Goal: Obtain resource: Download file/media

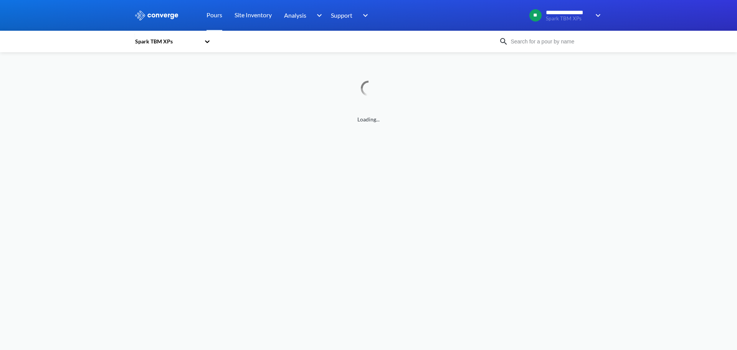
click at [563, 40] on input at bounding box center [554, 41] width 93 height 8
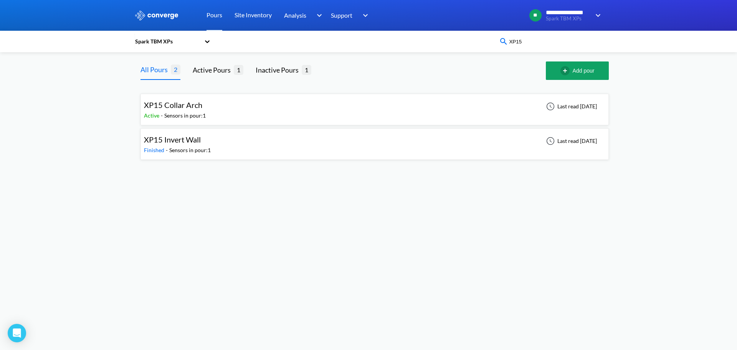
type input "XP15"
click at [286, 144] on div "XP15 Invert Wall Finished - Sensors in pour: 1 Last read [DATE]" at bounding box center [375, 144] width 462 height 25
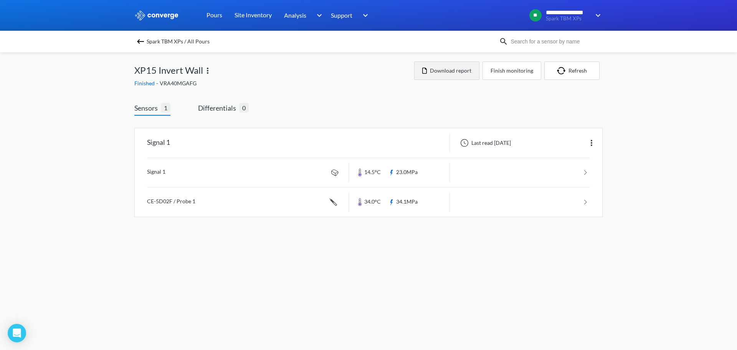
click at [451, 66] on button "Download report" at bounding box center [446, 70] width 65 height 18
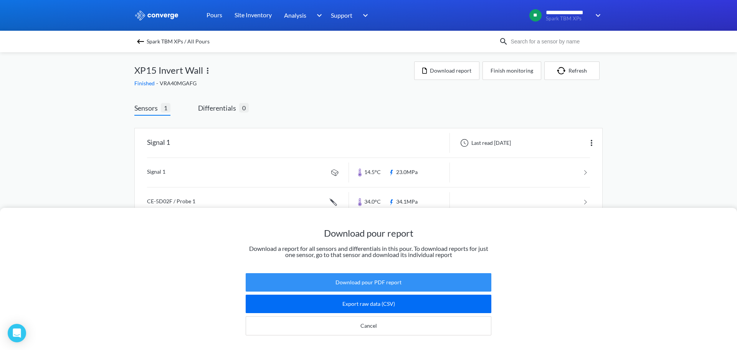
click at [374, 278] on button "Download pour PDF report" at bounding box center [369, 282] width 246 height 18
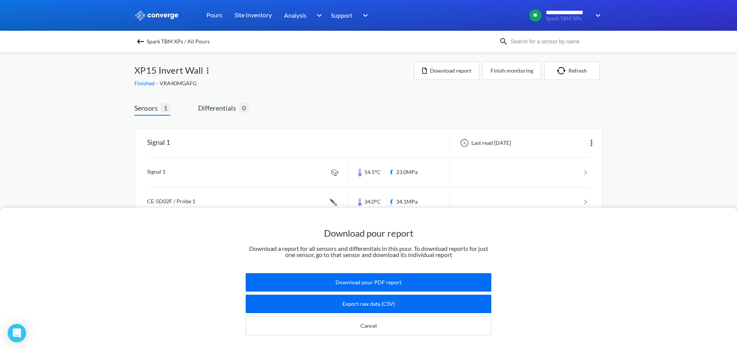
click at [540, 39] on input at bounding box center [554, 41] width 93 height 8
click at [557, 41] on input "XP06" at bounding box center [554, 41] width 93 height 8
type input "XP06"
click at [162, 19] on img at bounding box center [156, 15] width 45 height 10
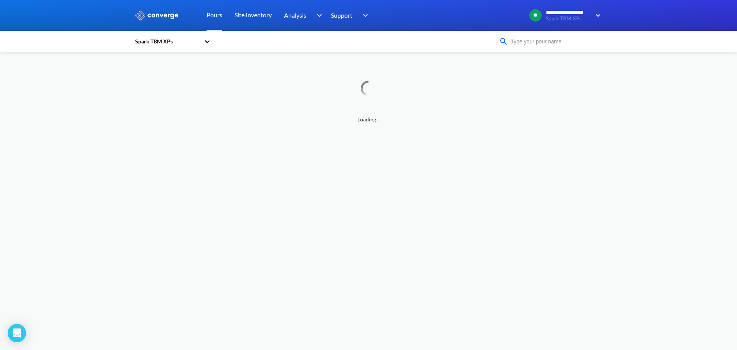
click at [549, 45] on input at bounding box center [554, 41] width 93 height 8
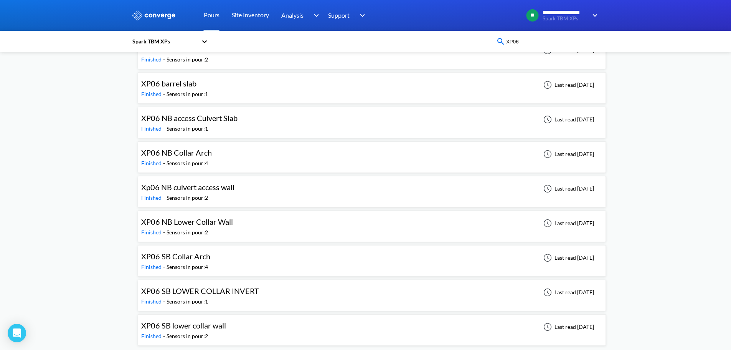
scroll to position [93, 0]
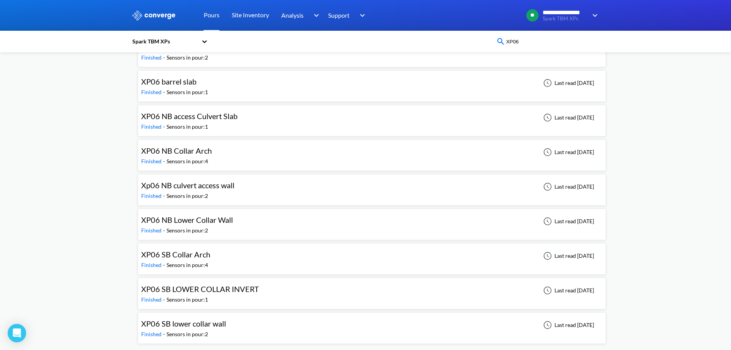
type input "XP06"
click at [447, 86] on div "XP06 barrel slab Finished - Sensors in pour: 1 Last read [DATE]" at bounding box center [372, 86] width 462 height 25
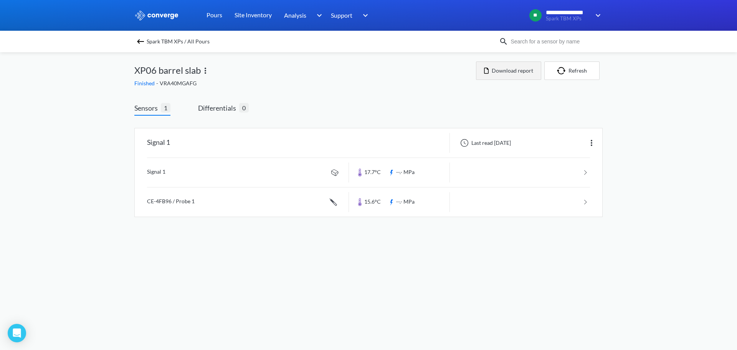
click at [515, 70] on button "Download report" at bounding box center [508, 70] width 65 height 18
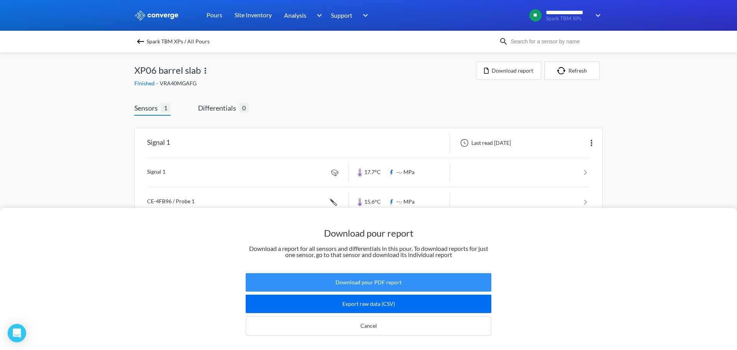
click at [404, 273] on button "Download pour PDF report" at bounding box center [369, 282] width 246 height 18
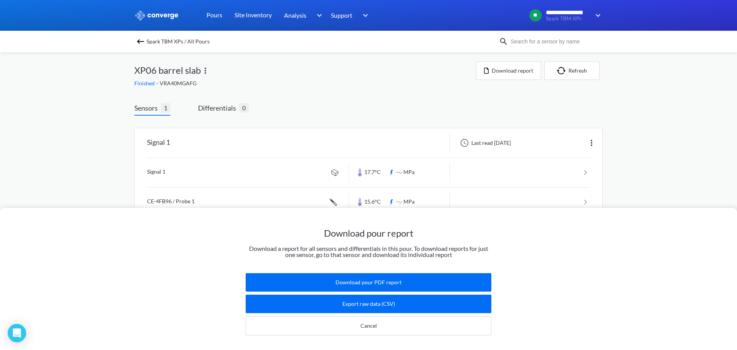
click at [514, 40] on input at bounding box center [554, 41] width 93 height 8
type input "XP06"
click at [140, 40] on img at bounding box center [140, 41] width 9 height 9
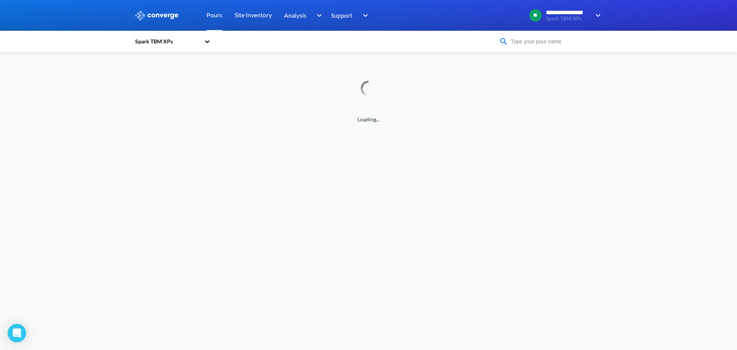
click at [540, 40] on input at bounding box center [554, 41] width 93 height 8
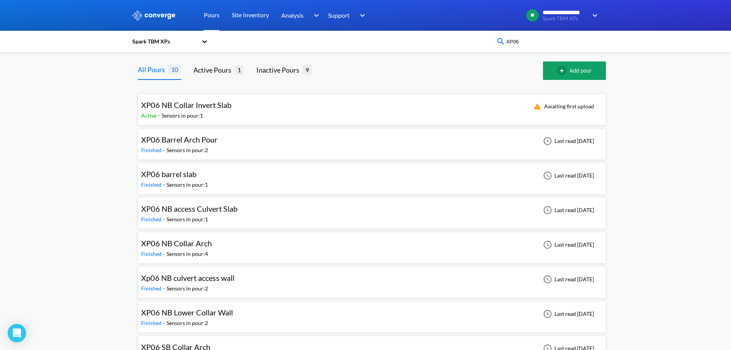
type input "XP06"
click at [456, 137] on div "XP06 Barrel Arch Pour Finished - Sensors in pour: 2 Last read [DATE]" at bounding box center [372, 144] width 462 height 25
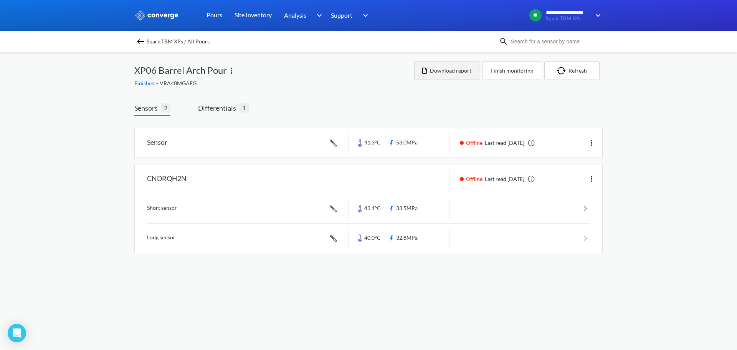
click at [455, 68] on button "Download report" at bounding box center [446, 70] width 65 height 18
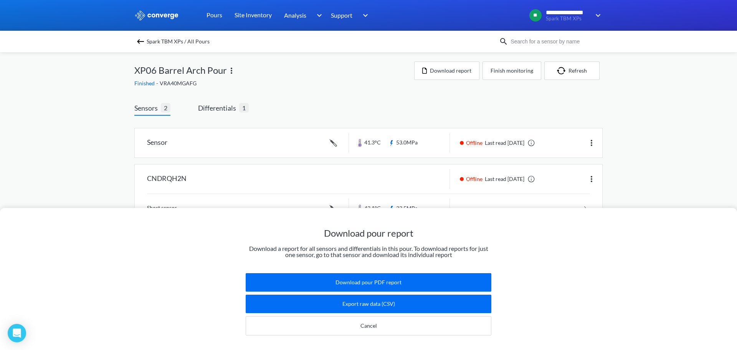
click at [702, 130] on div "Download pour report Download a report for all sensors and differentials in thi…" at bounding box center [368, 175] width 737 height 350
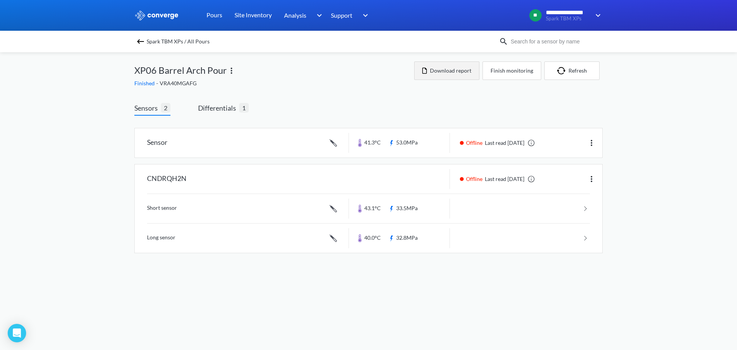
click at [448, 70] on button "Download report" at bounding box center [446, 70] width 65 height 18
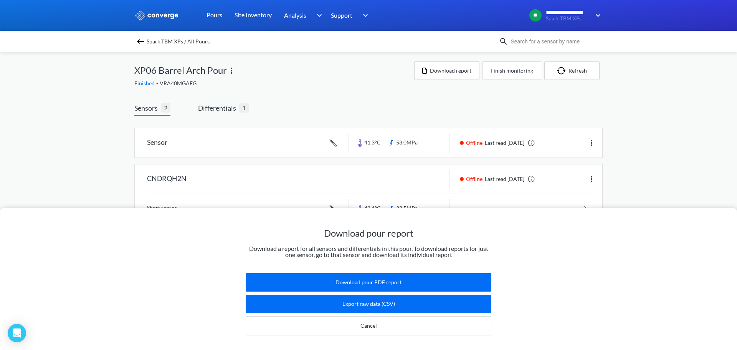
click at [651, 117] on div "Download pour report Download a report for all sensors and differentials in thi…" at bounding box center [368, 175] width 737 height 350
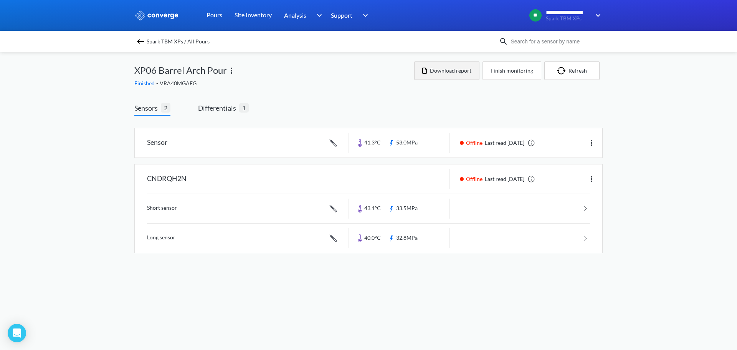
click at [448, 67] on button "Download report" at bounding box center [446, 70] width 65 height 18
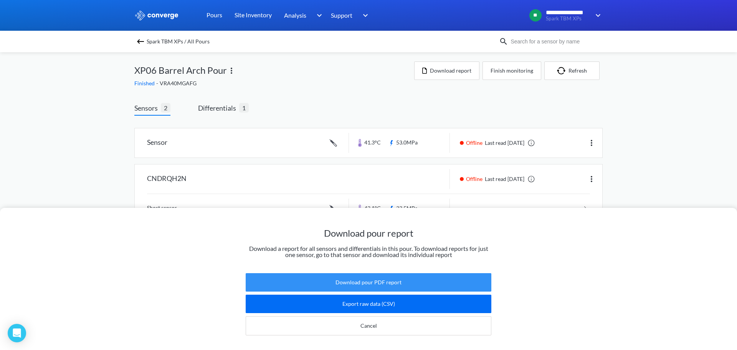
click at [372, 275] on button "Download pour PDF report" at bounding box center [369, 282] width 246 height 18
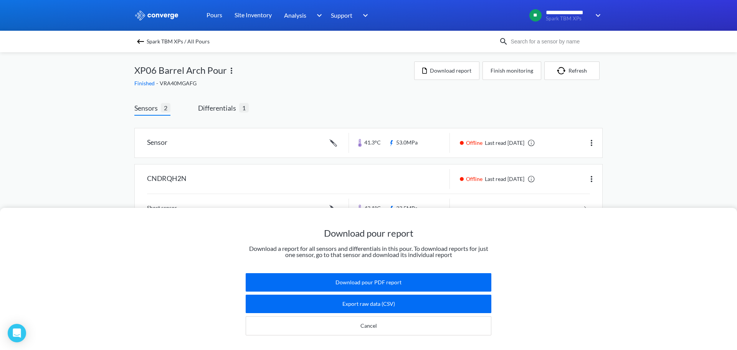
click at [138, 43] on img at bounding box center [140, 41] width 9 height 9
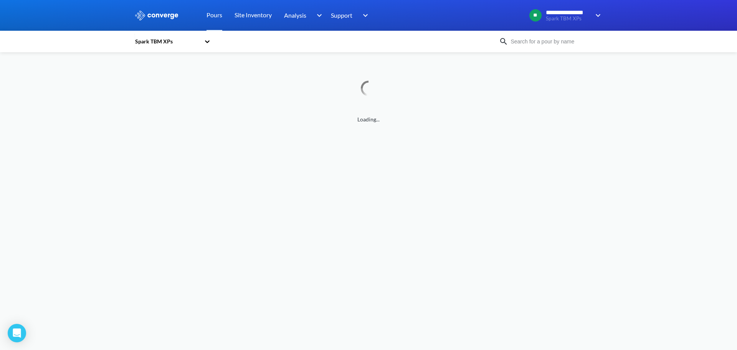
click at [553, 40] on input at bounding box center [554, 41] width 93 height 8
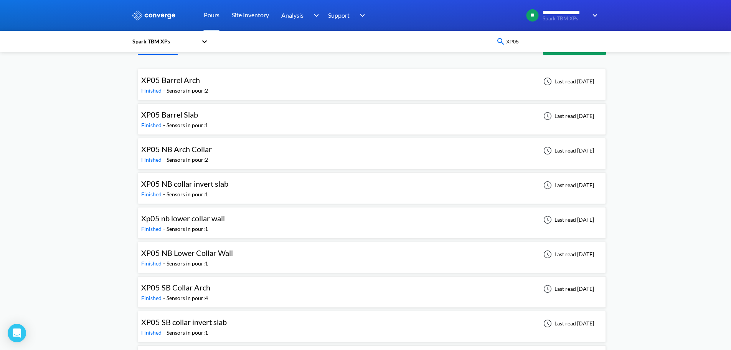
scroll to position [38, 0]
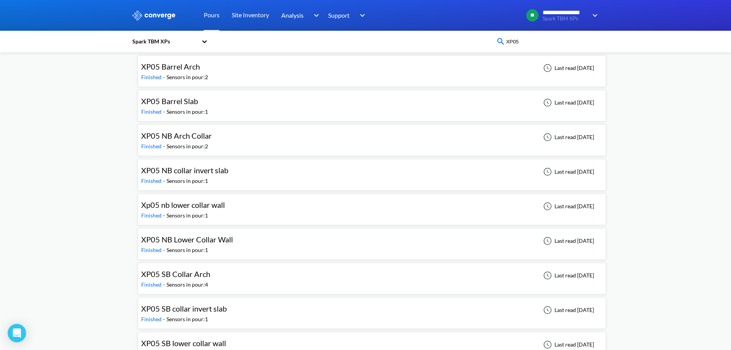
type input "XP05"
click at [382, 302] on div "XP05 SB collar invert slab Finished - Sensors in pour: 1 Last read [DATE]" at bounding box center [372, 313] width 462 height 25
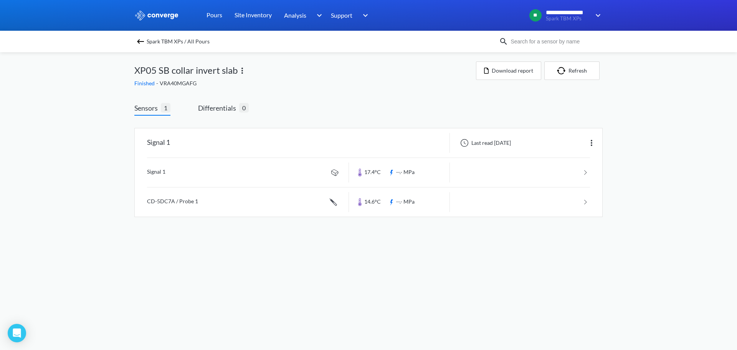
click at [140, 42] on img at bounding box center [140, 41] width 9 height 9
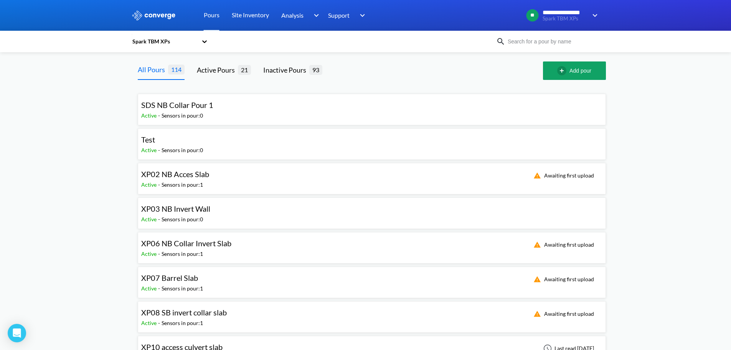
click at [533, 40] on input at bounding box center [552, 41] width 93 height 8
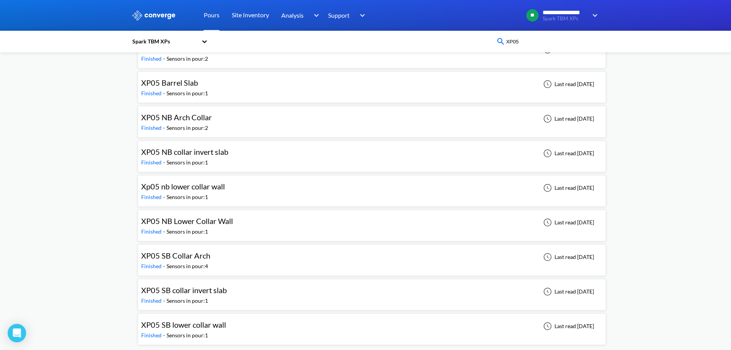
scroll to position [58, 0]
type input "XP05"
click at [324, 283] on div "XP05 SB collar invert slab Finished - Sensors in pour: 1 Last read [DATE]" at bounding box center [372, 293] width 462 height 25
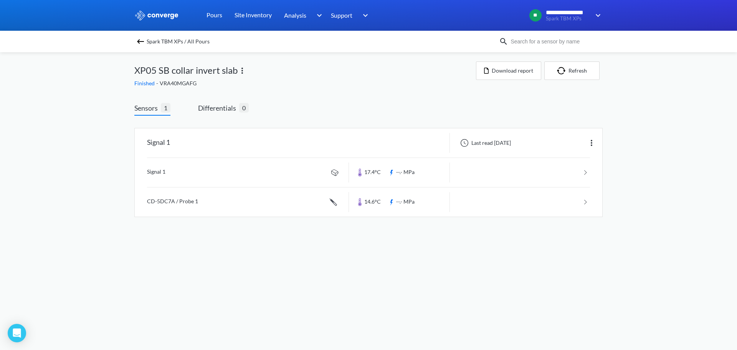
click at [139, 36] on div "Spark TBM XPs / All Pours" at bounding box center [316, 41] width 365 height 11
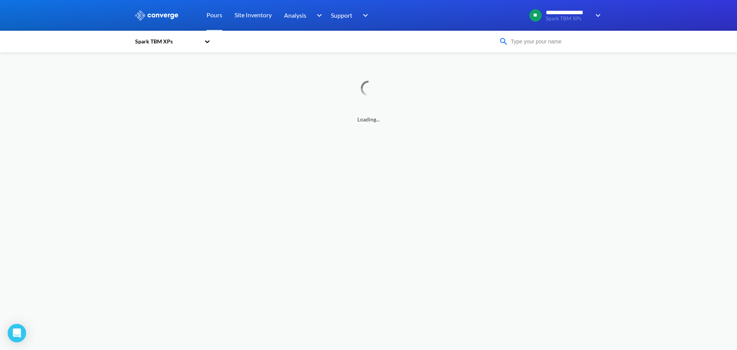
click at [591, 41] on input at bounding box center [554, 41] width 93 height 8
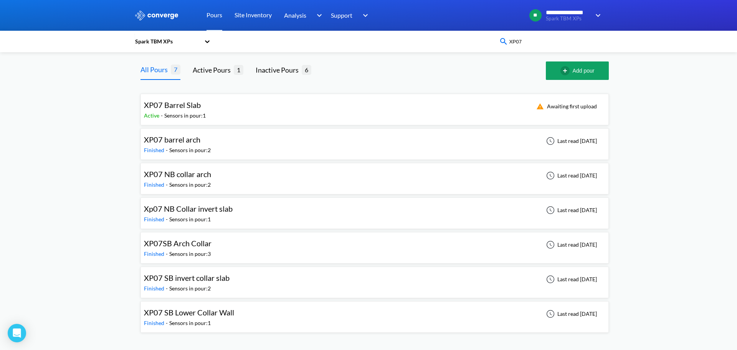
type input "XP07"
